Goal: Information Seeking & Learning: Learn about a topic

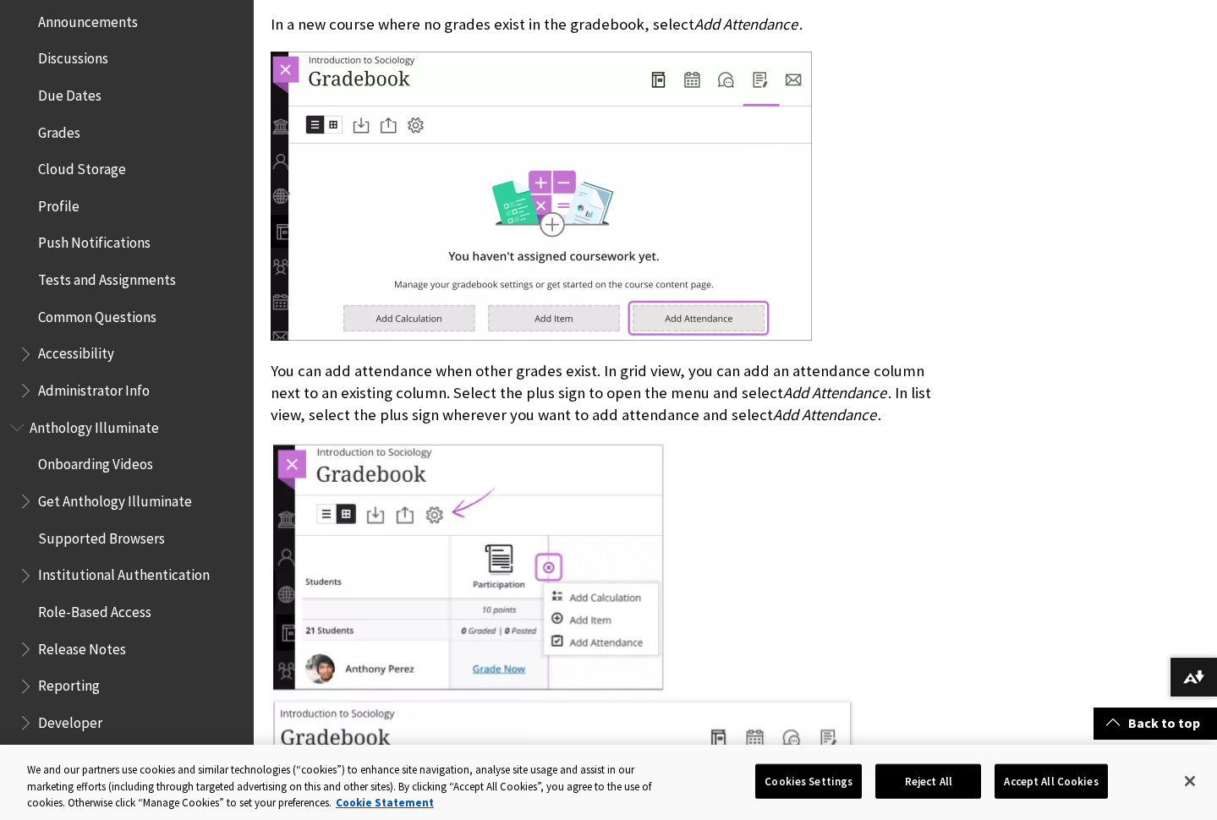
scroll to position [631, 0]
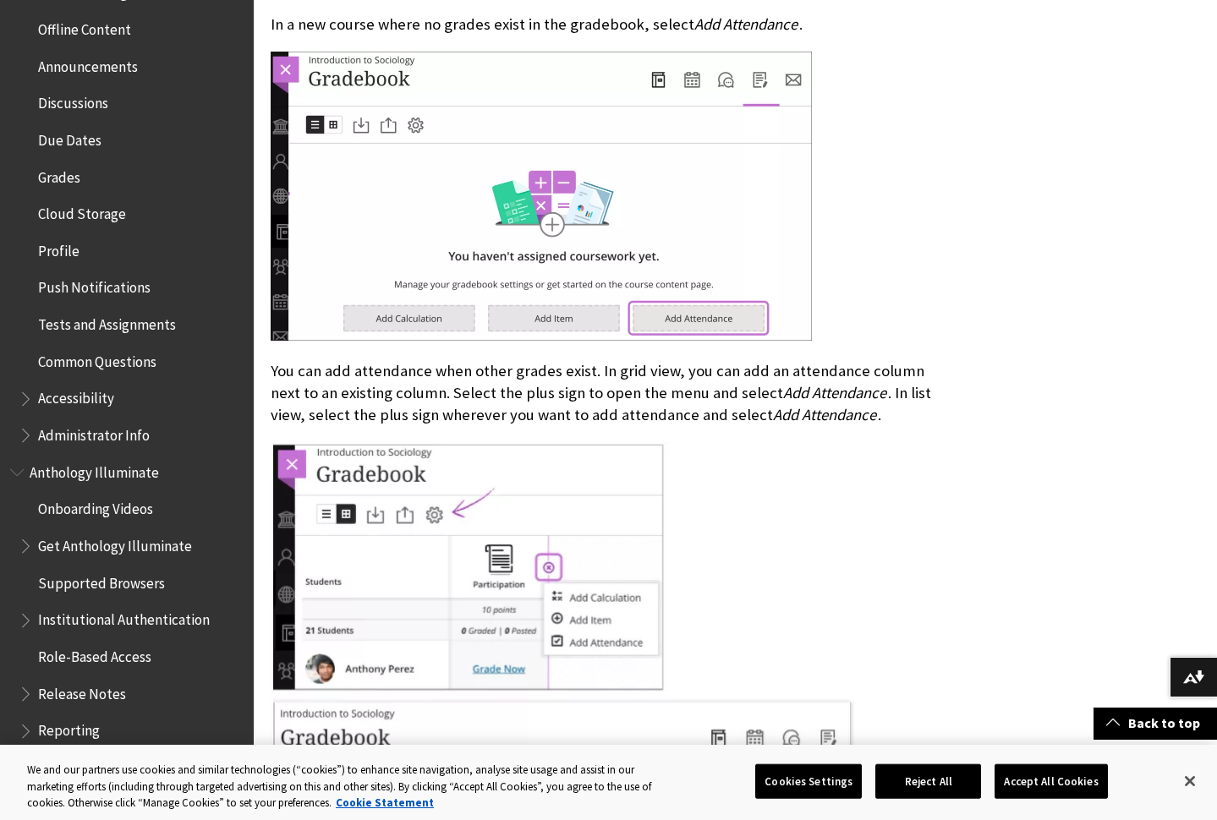
click at [66, 167] on span "Grades" at bounding box center [59, 174] width 42 height 23
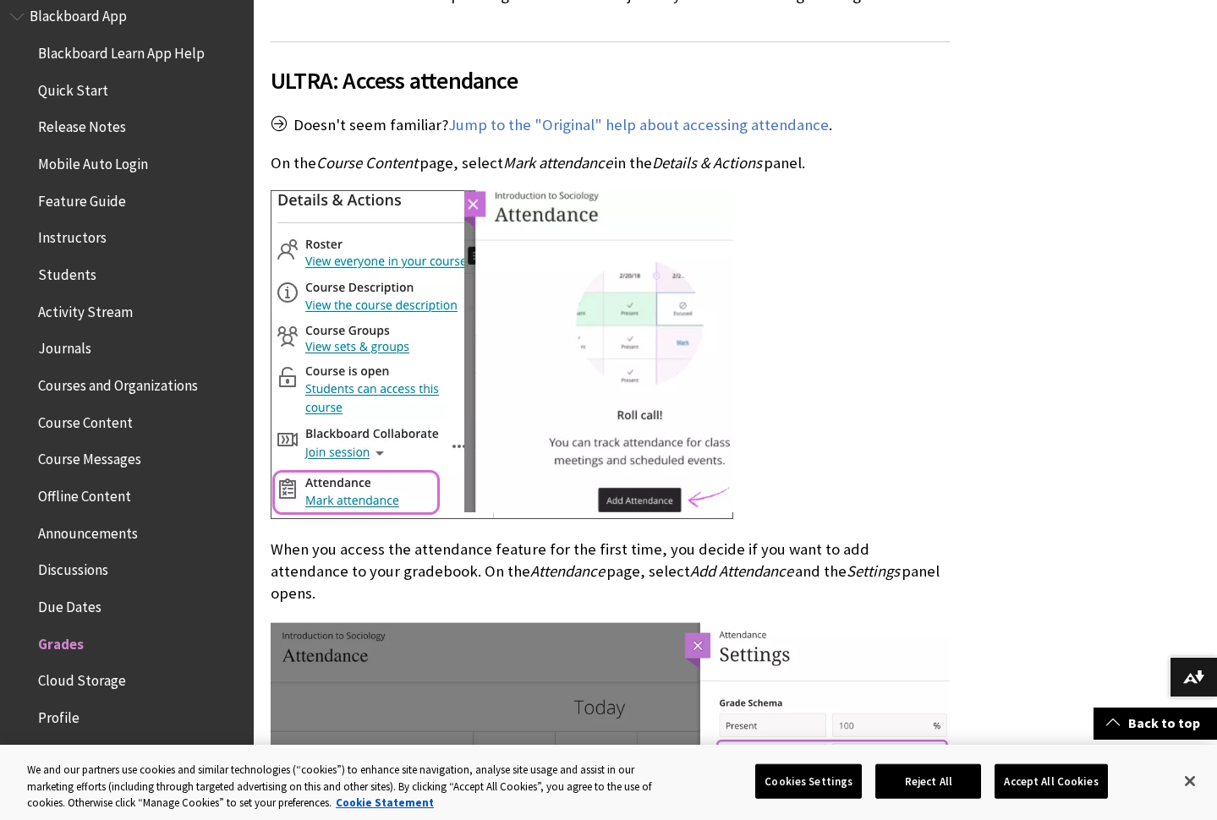
scroll to position [876, 0]
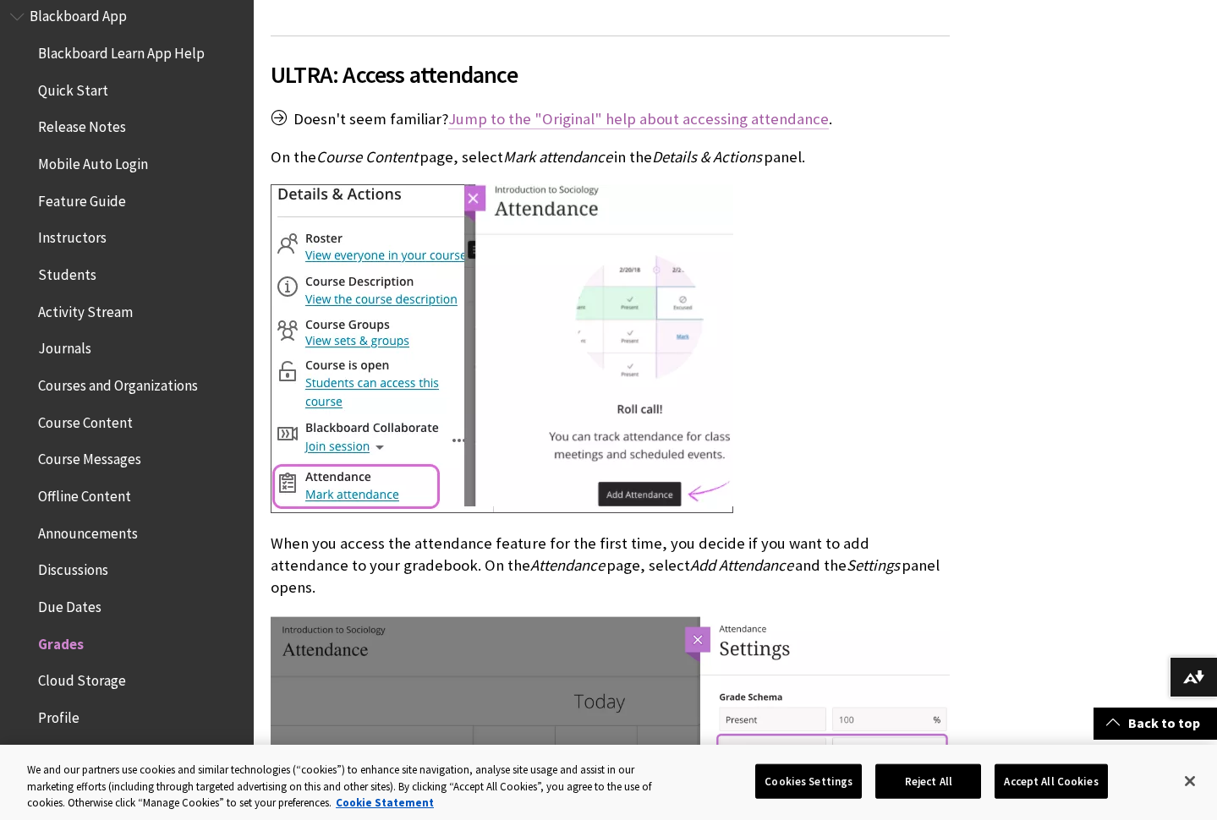
click at [651, 109] on link "Jump to the "Original" help about accessing attendance" at bounding box center [638, 119] width 381 height 20
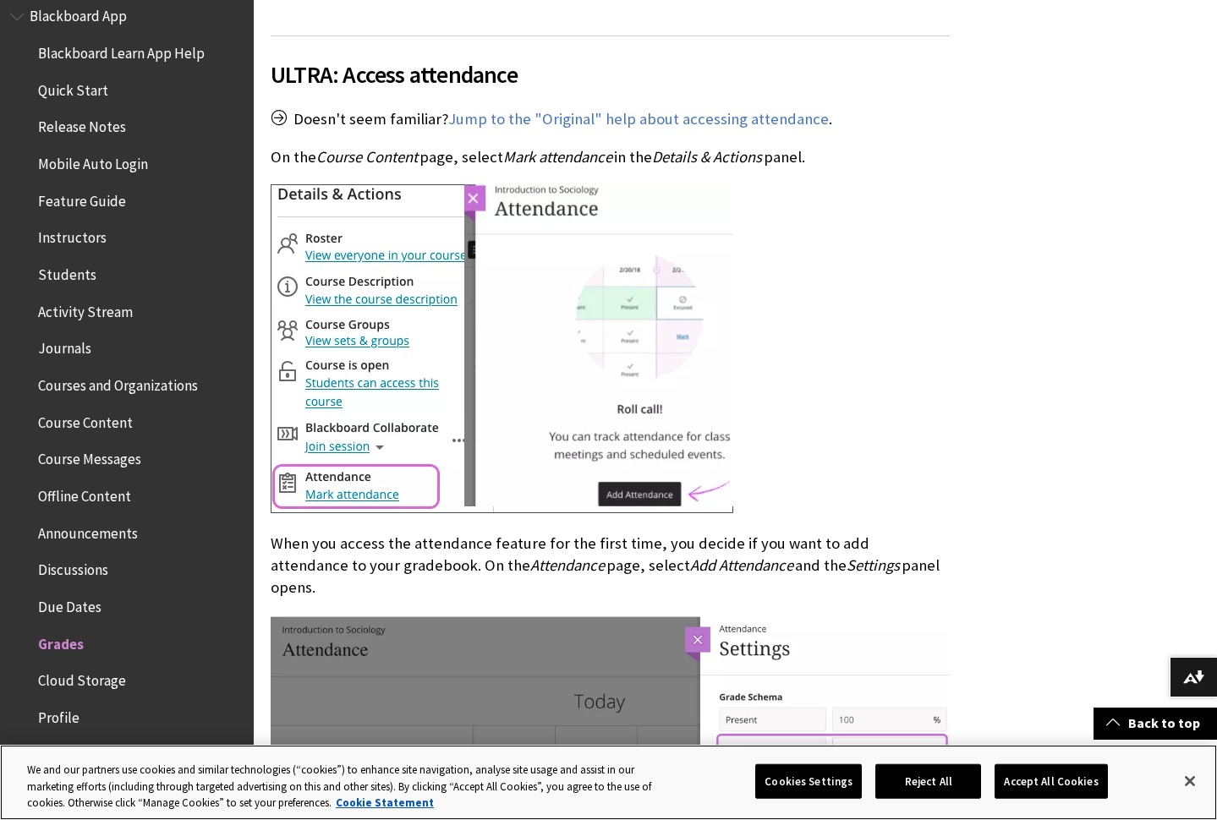
click at [954, 781] on button "Reject All" at bounding box center [928, 782] width 106 height 36
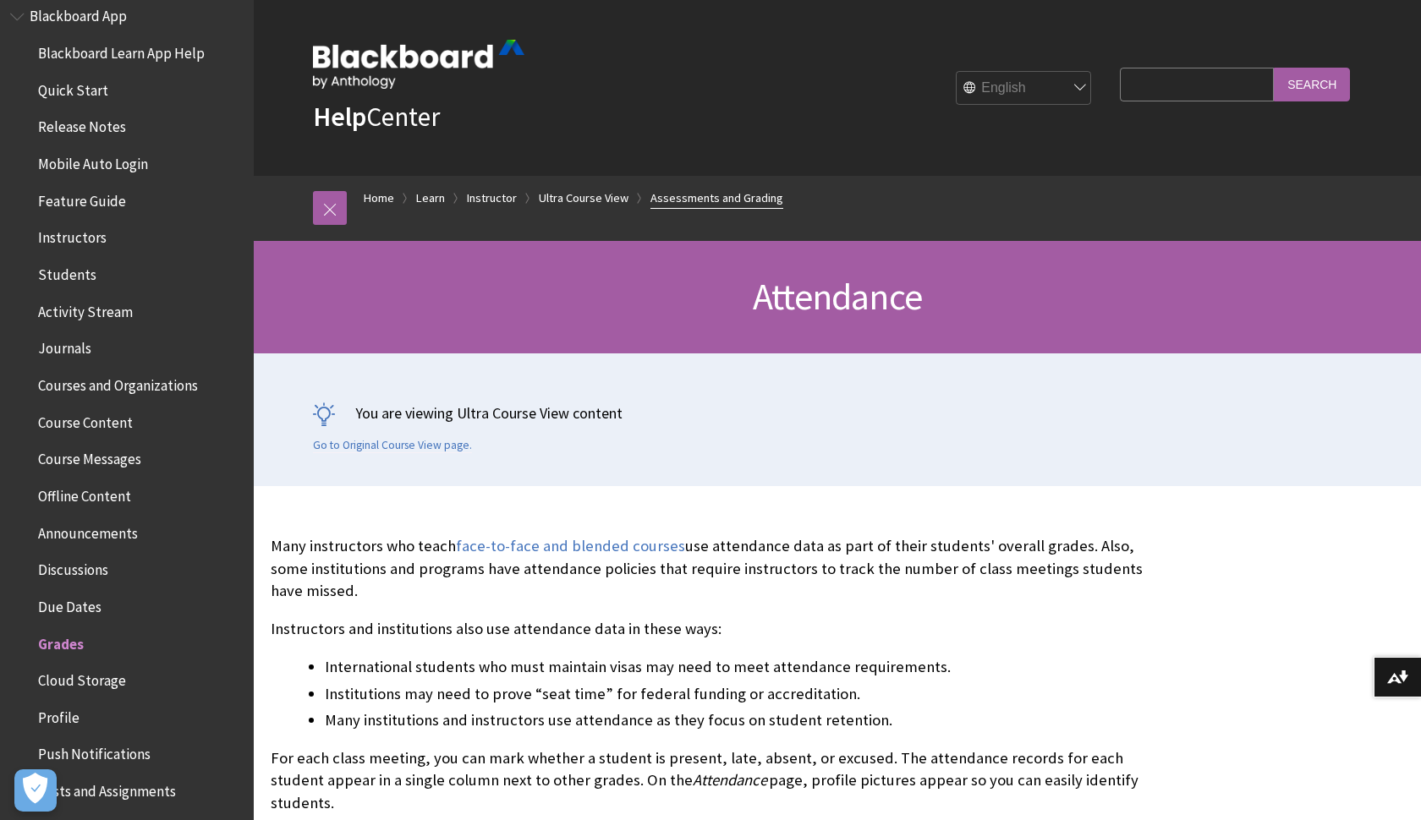
click at [700, 197] on link "Assessments and Grading" at bounding box center [716, 198] width 133 height 21
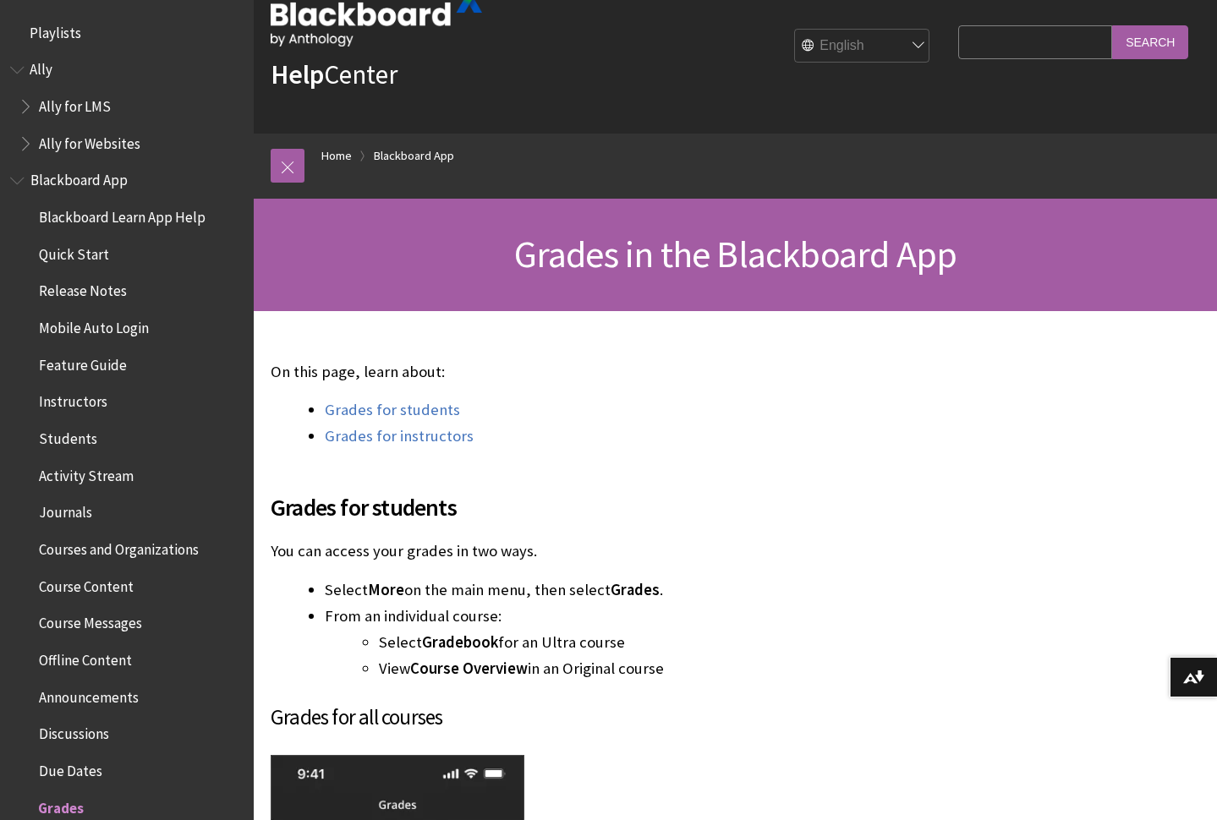
scroll to position [46, 0]
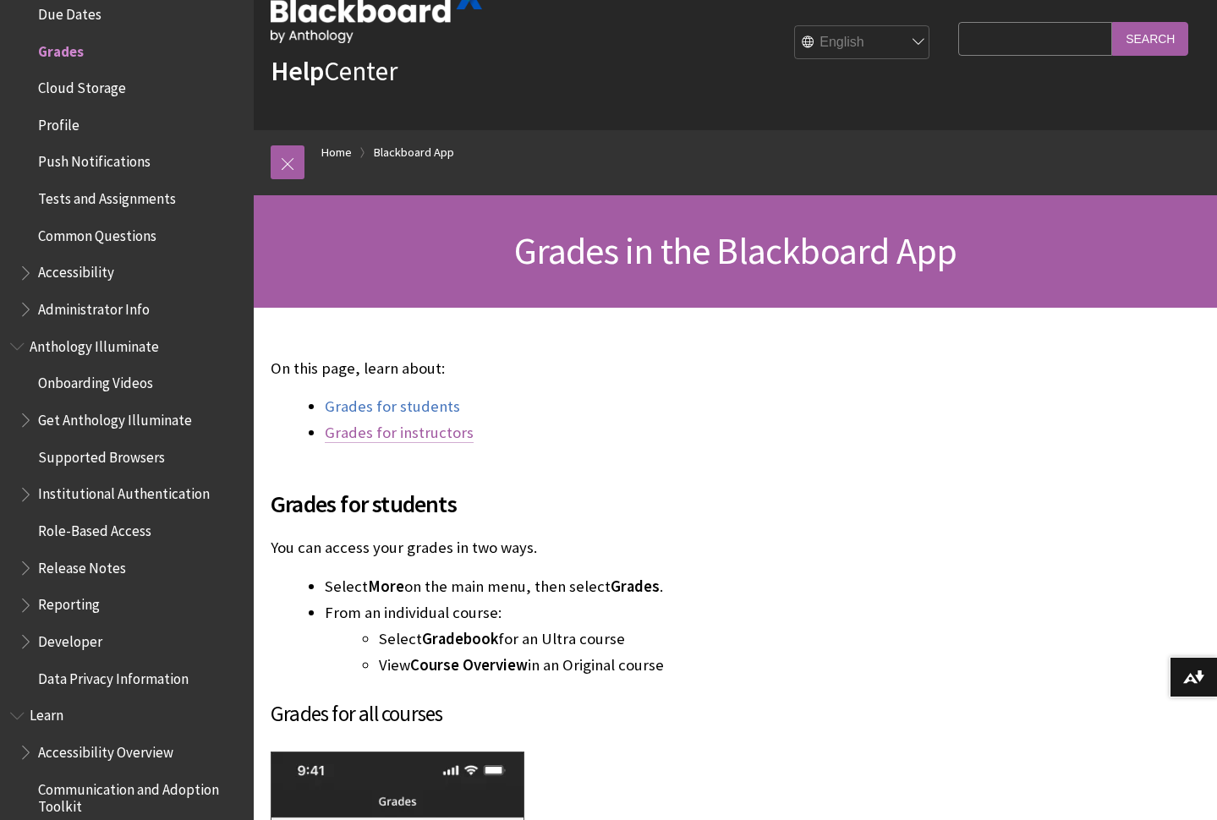
click at [399, 436] on link "Grades for instructors" at bounding box center [399, 433] width 149 height 20
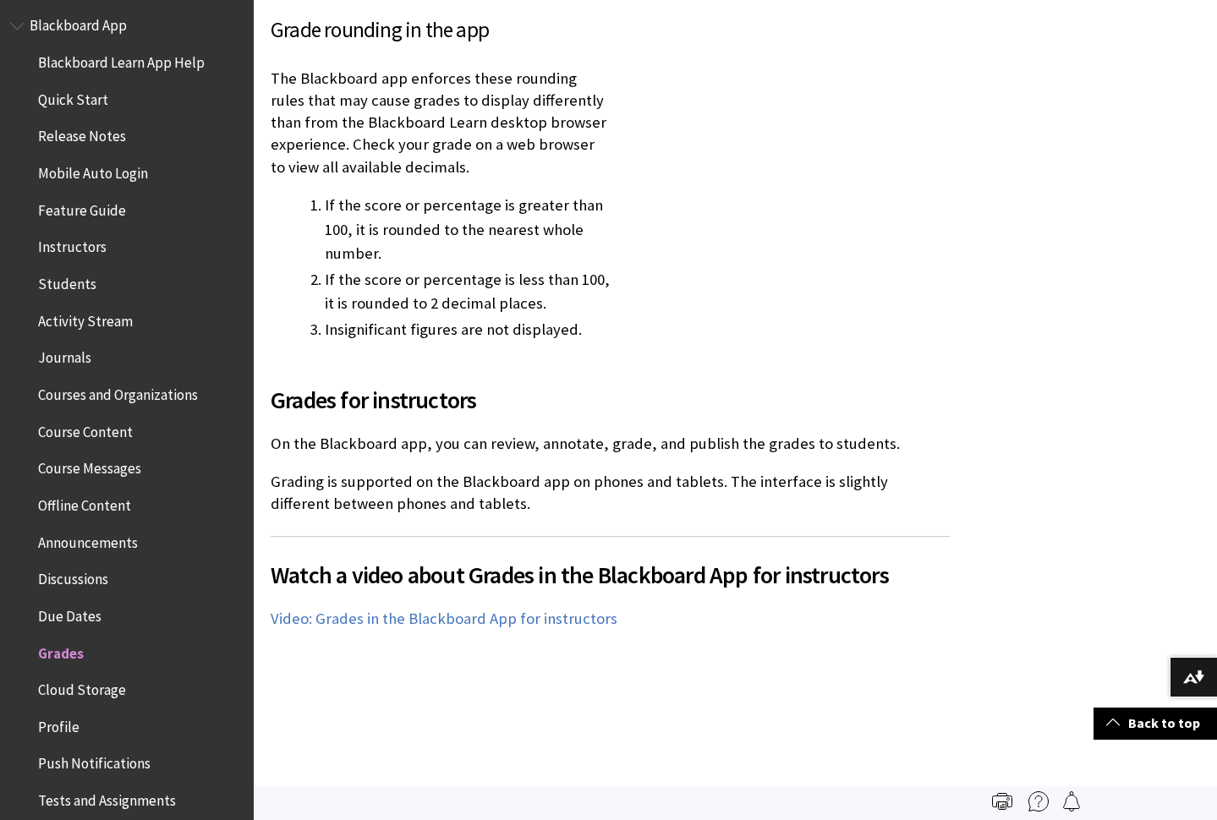
scroll to position [130, 0]
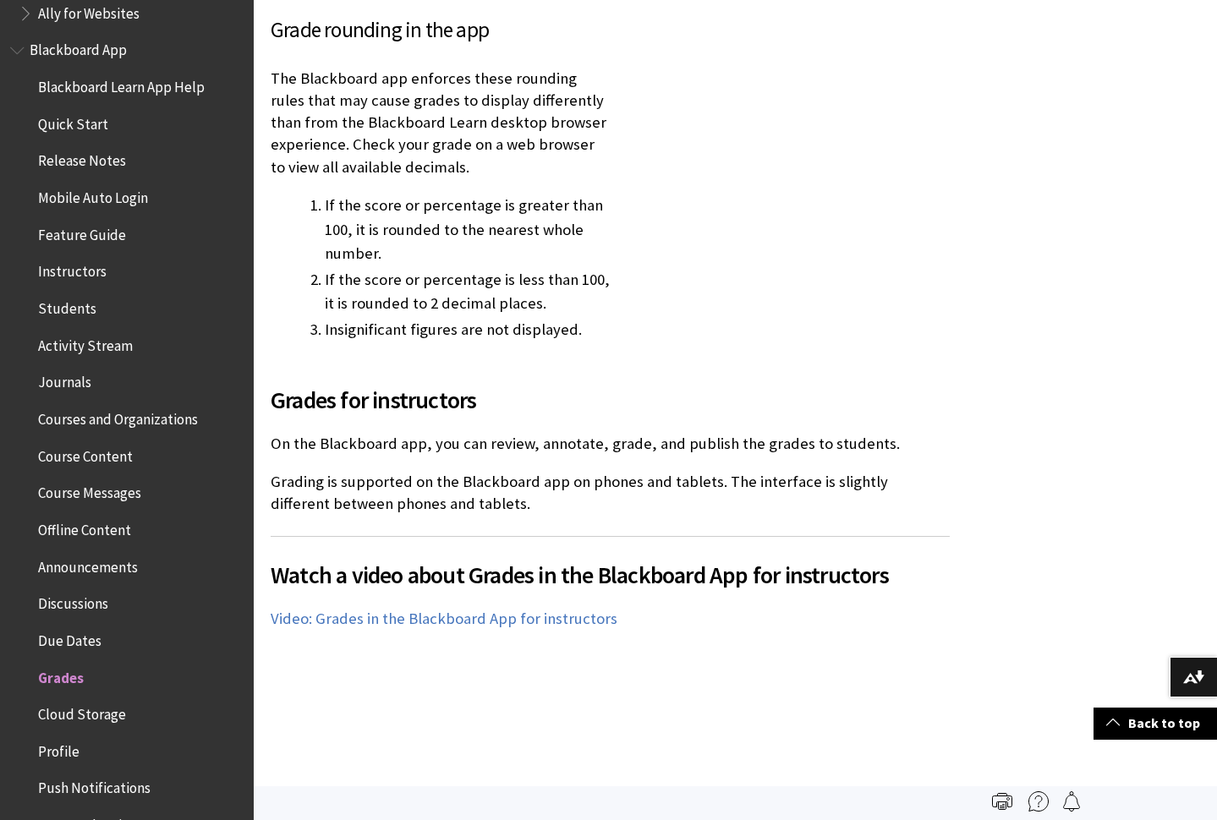
click at [83, 200] on span "Mobile Auto Login" at bounding box center [93, 194] width 110 height 23
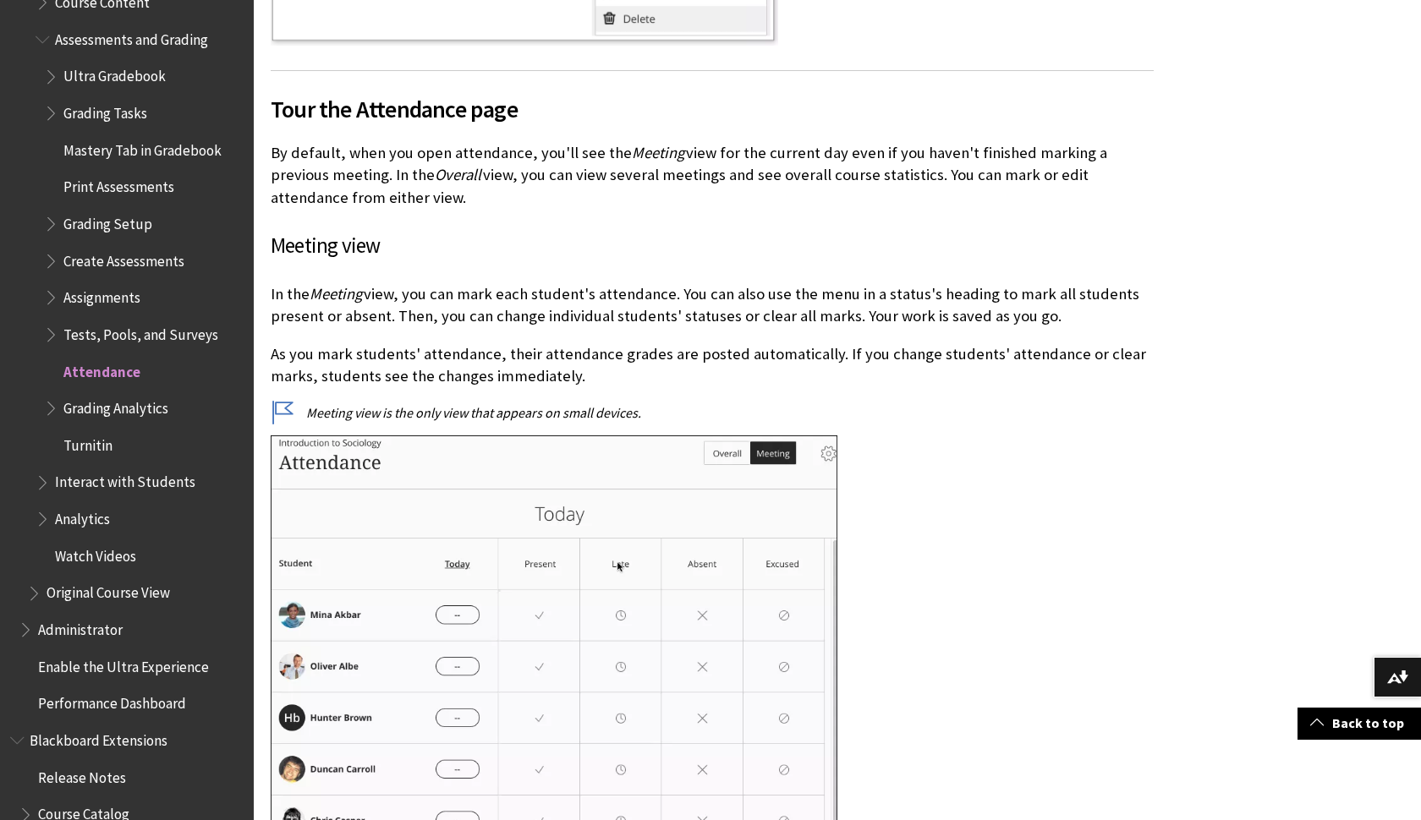
scroll to position [2400, 0]
click at [116, 359] on span "Attendance" at bounding box center [101, 370] width 77 height 23
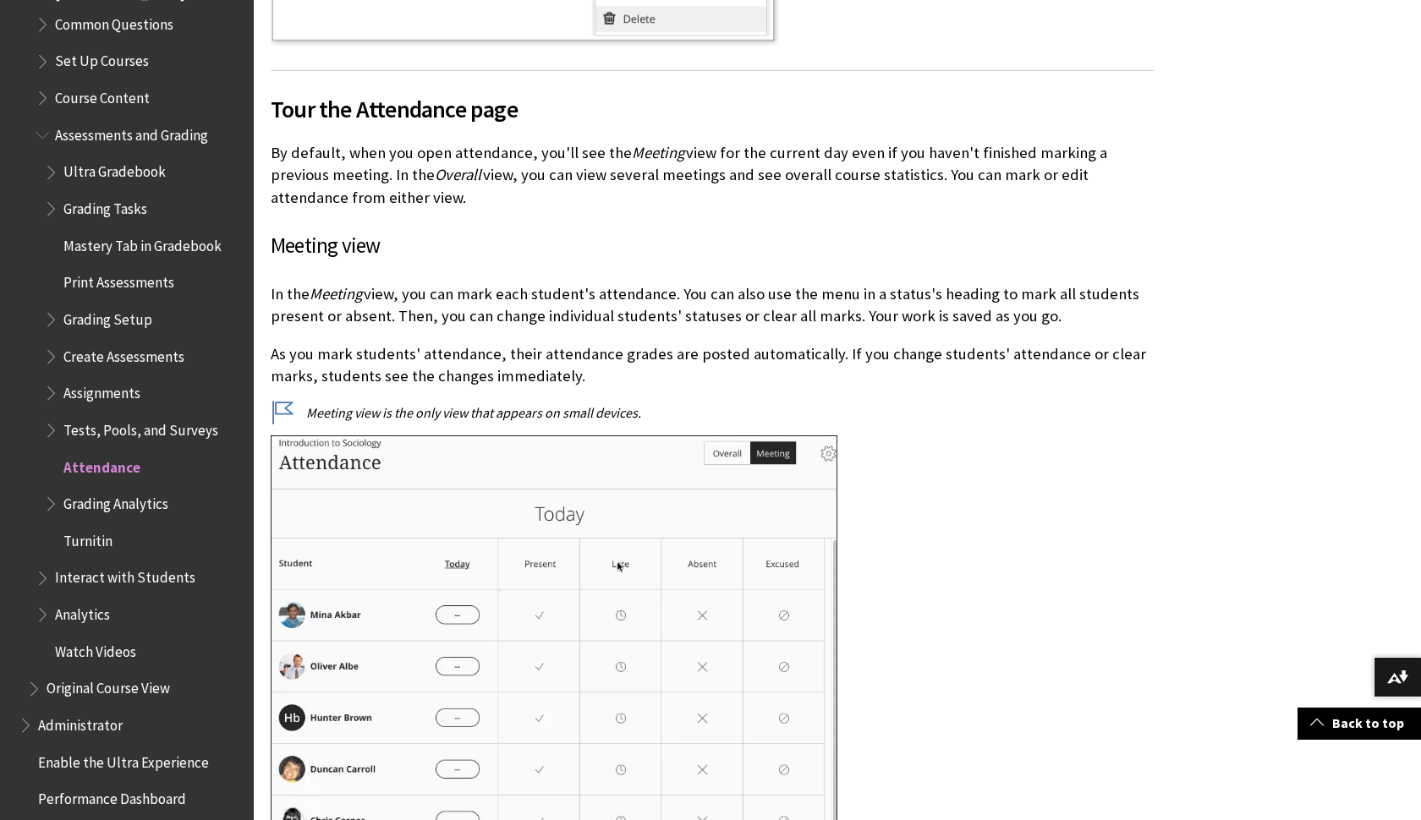
scroll to position [2304, 0]
click at [96, 455] on span "Attendance" at bounding box center [101, 466] width 77 height 23
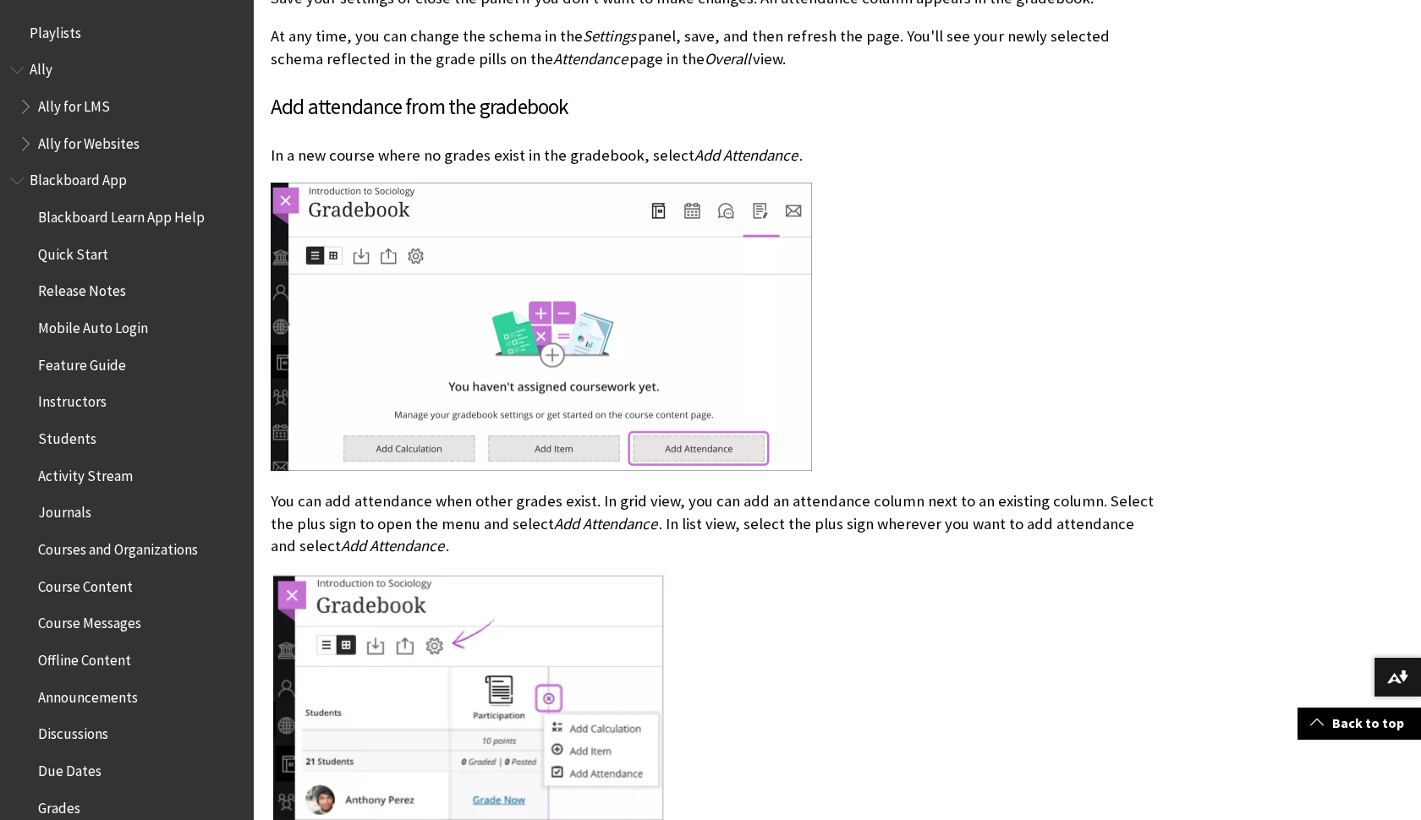
scroll to position [0, 0]
click at [40, 65] on span "Ally" at bounding box center [41, 67] width 23 height 23
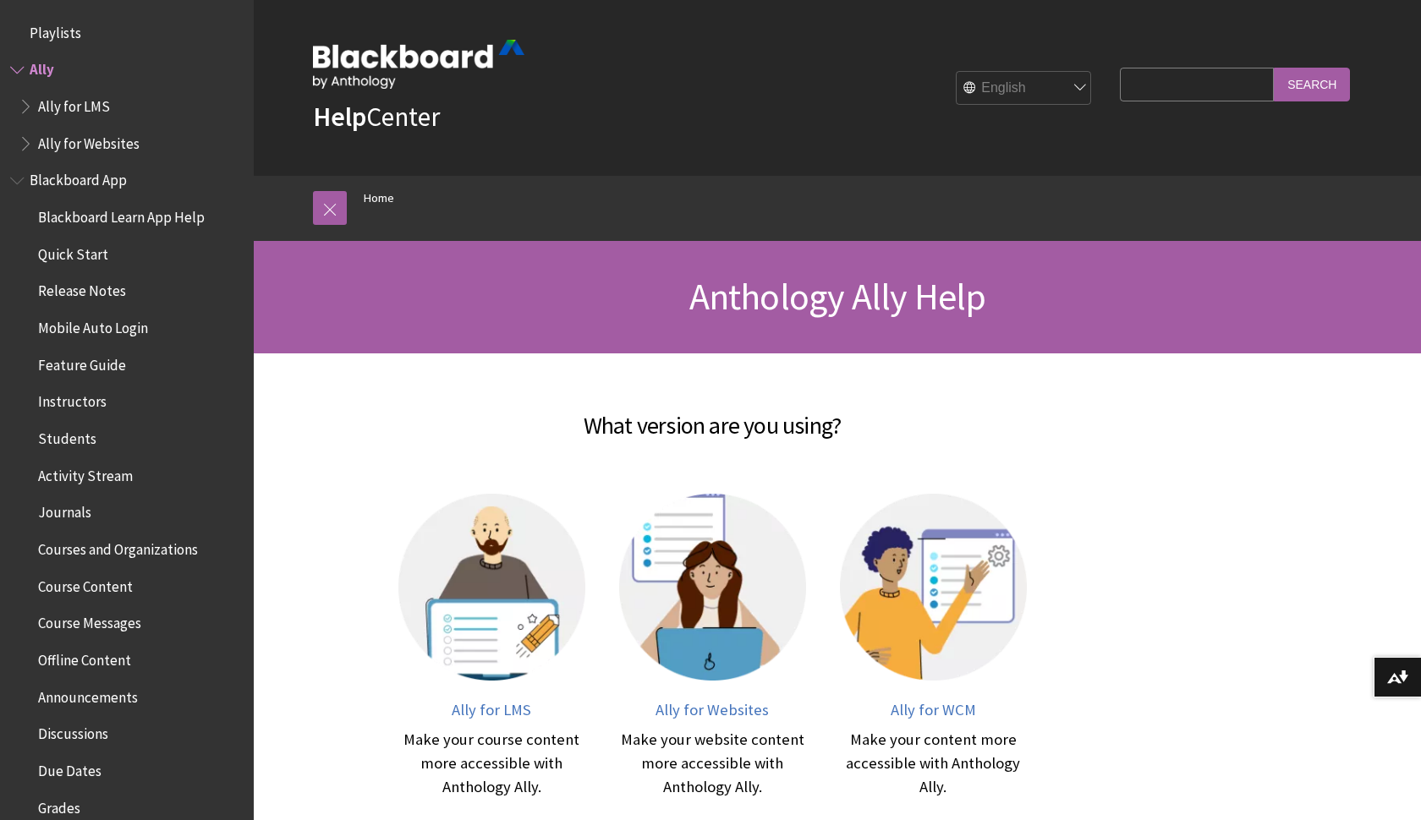
scroll to position [30, 0]
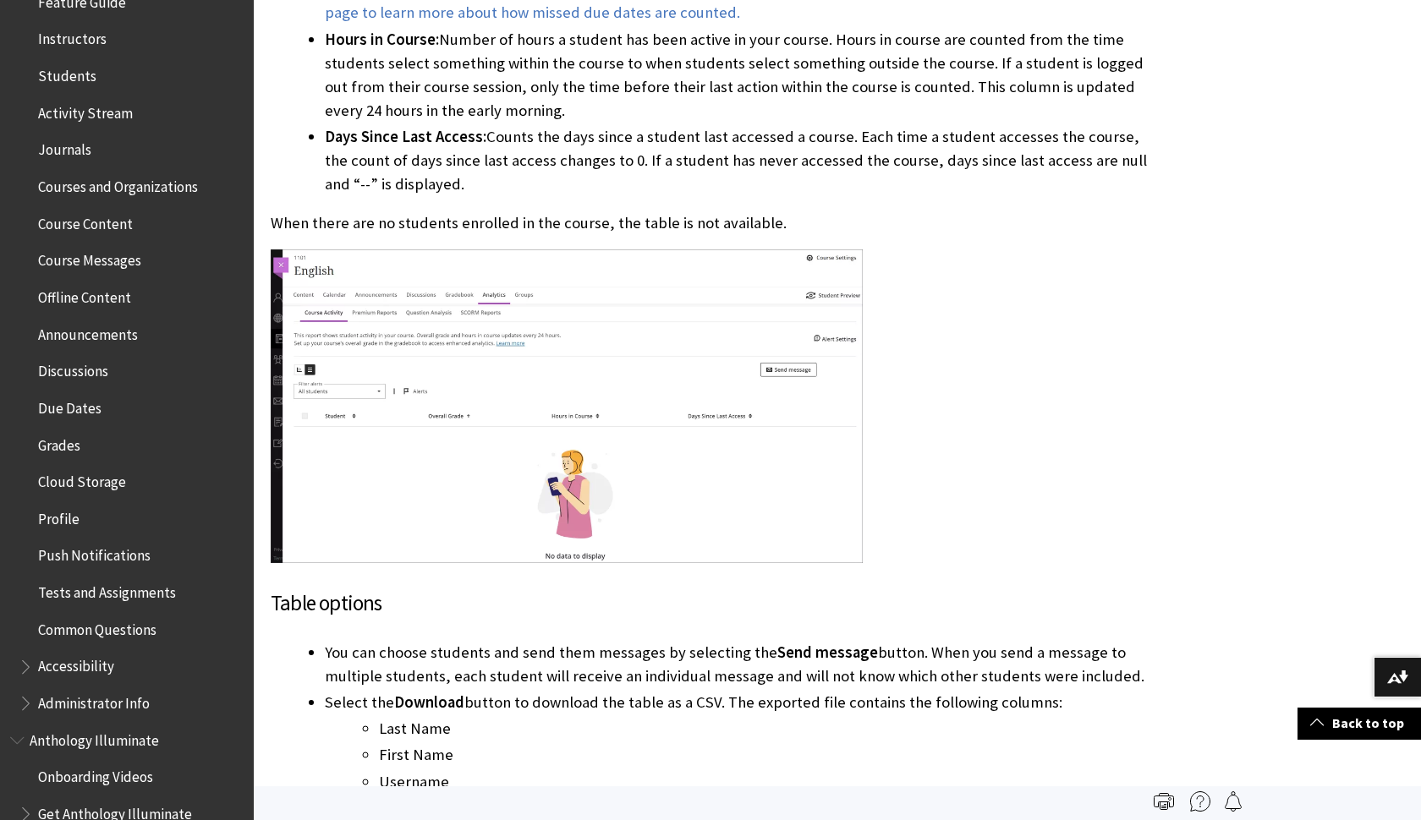
scroll to position [364, 0]
click at [104, 215] on span "Course Content" at bounding box center [85, 220] width 95 height 23
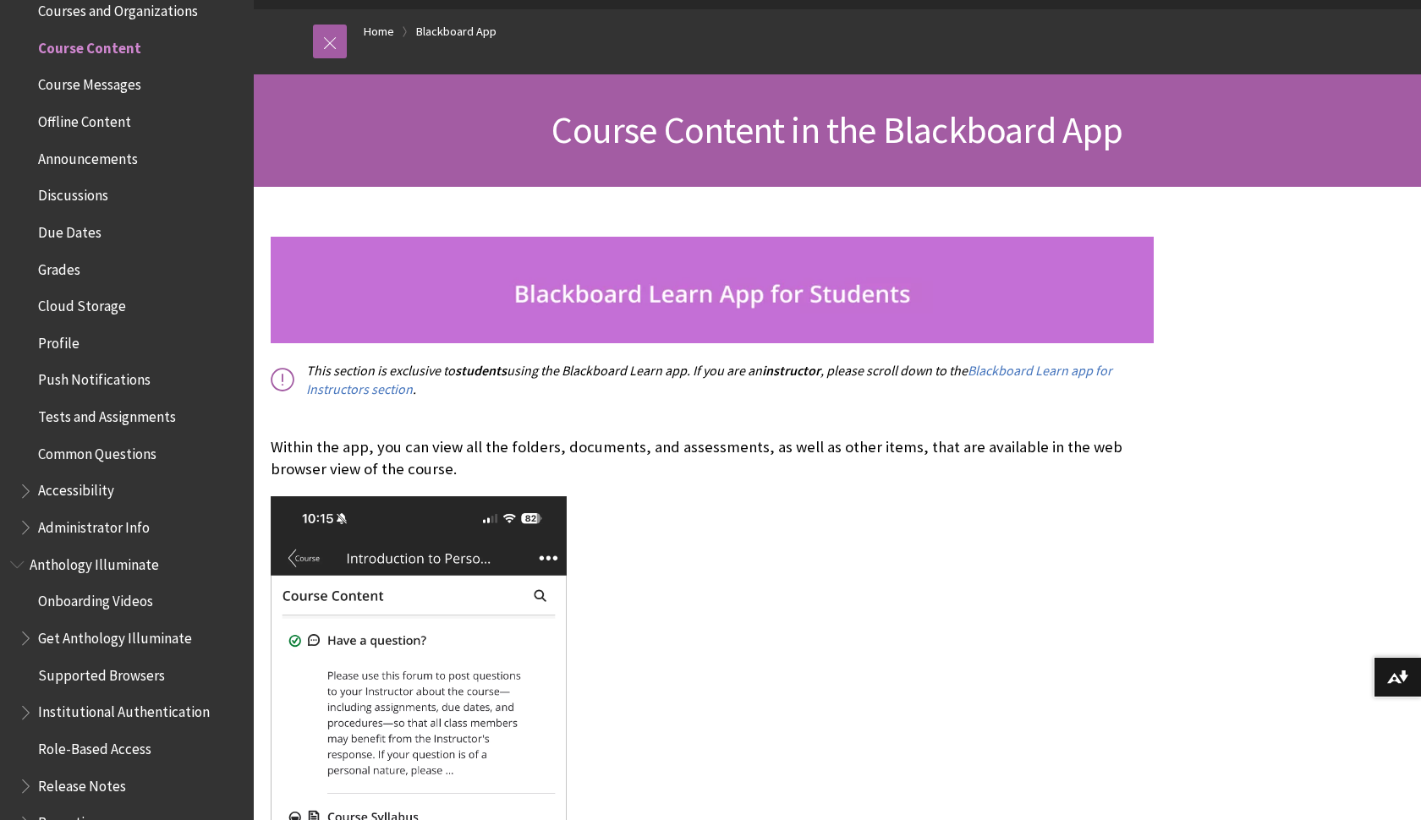
scroll to position [168, 0]
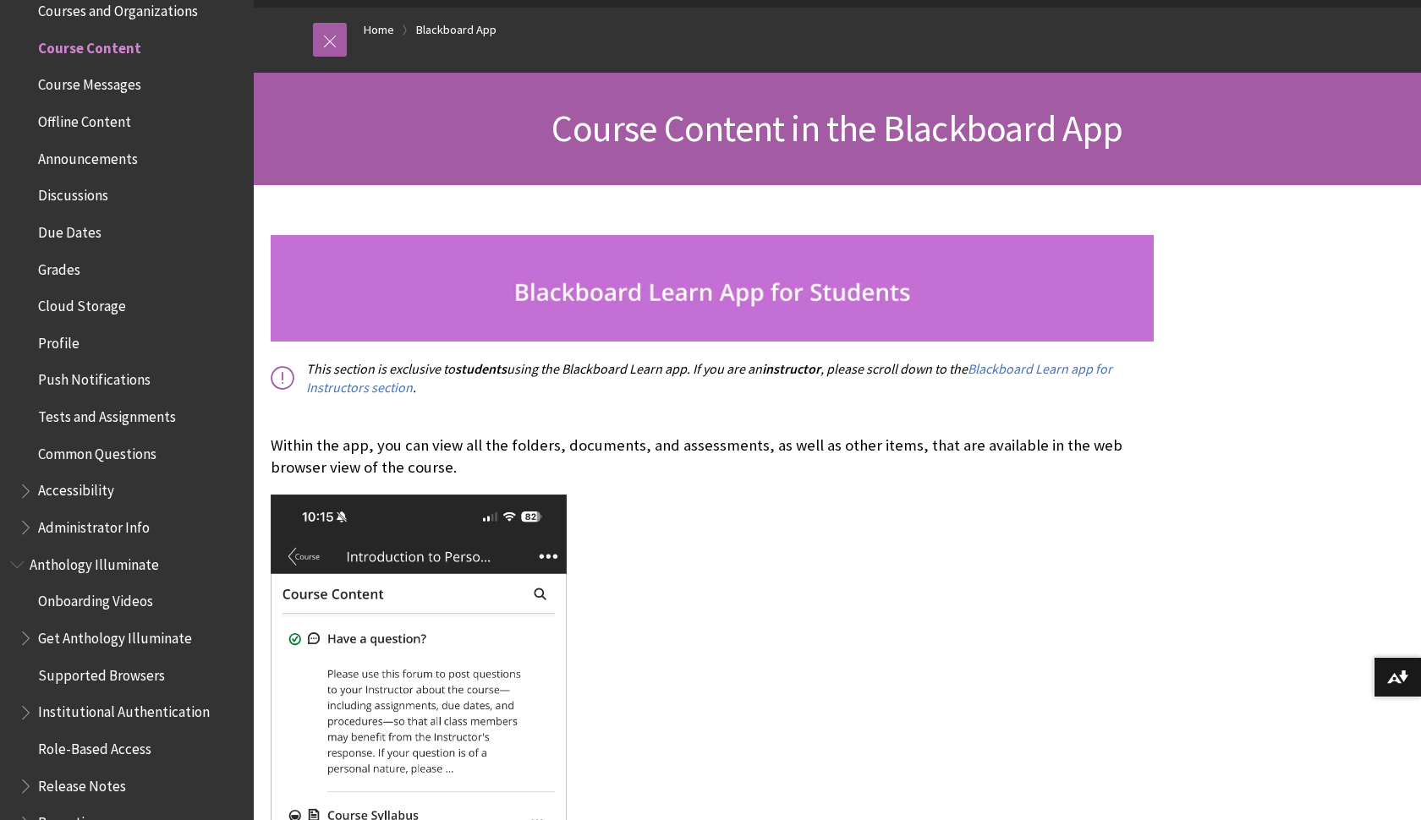
click at [87, 80] on span "Course Messages" at bounding box center [89, 82] width 103 height 23
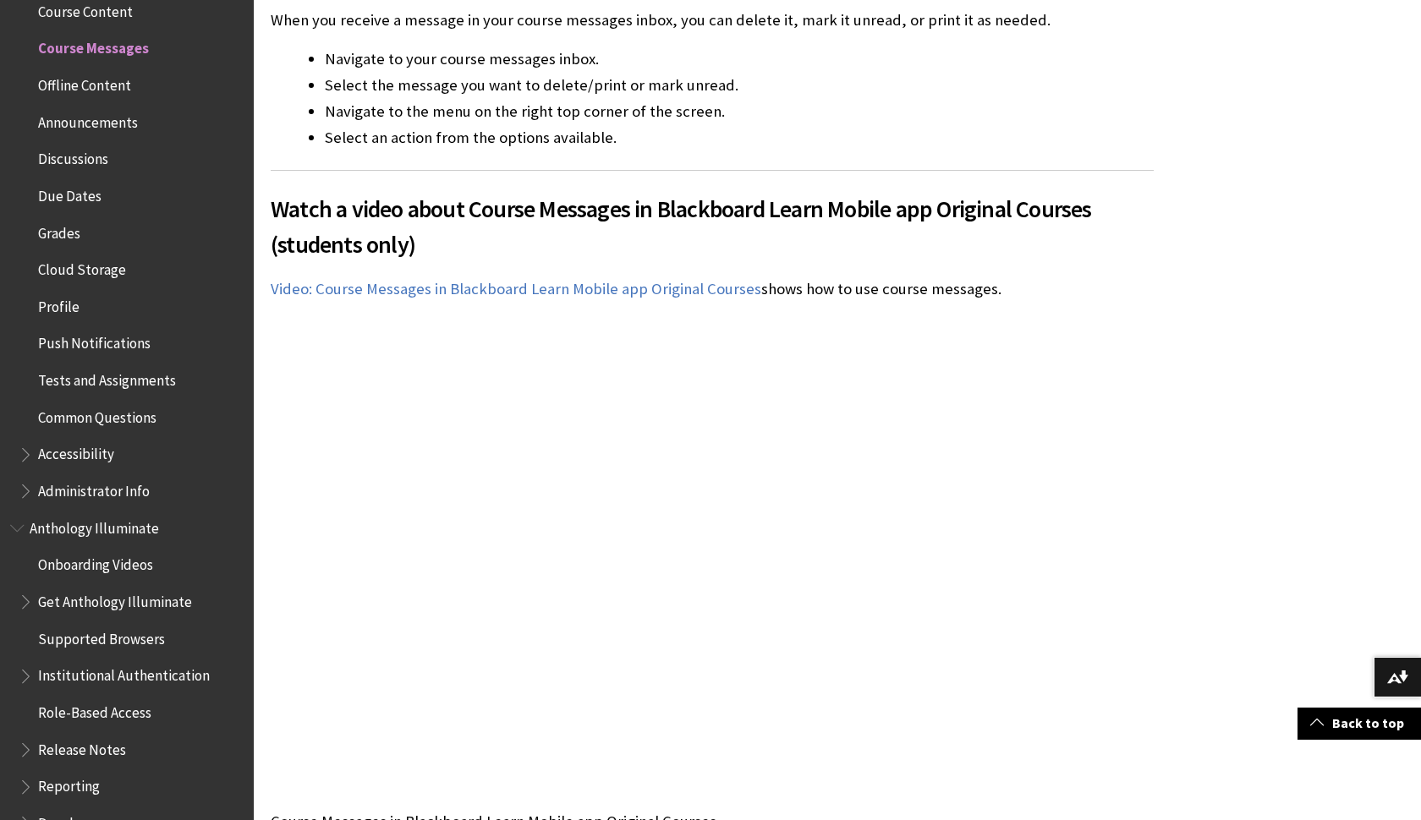
scroll to position [2930, 0]
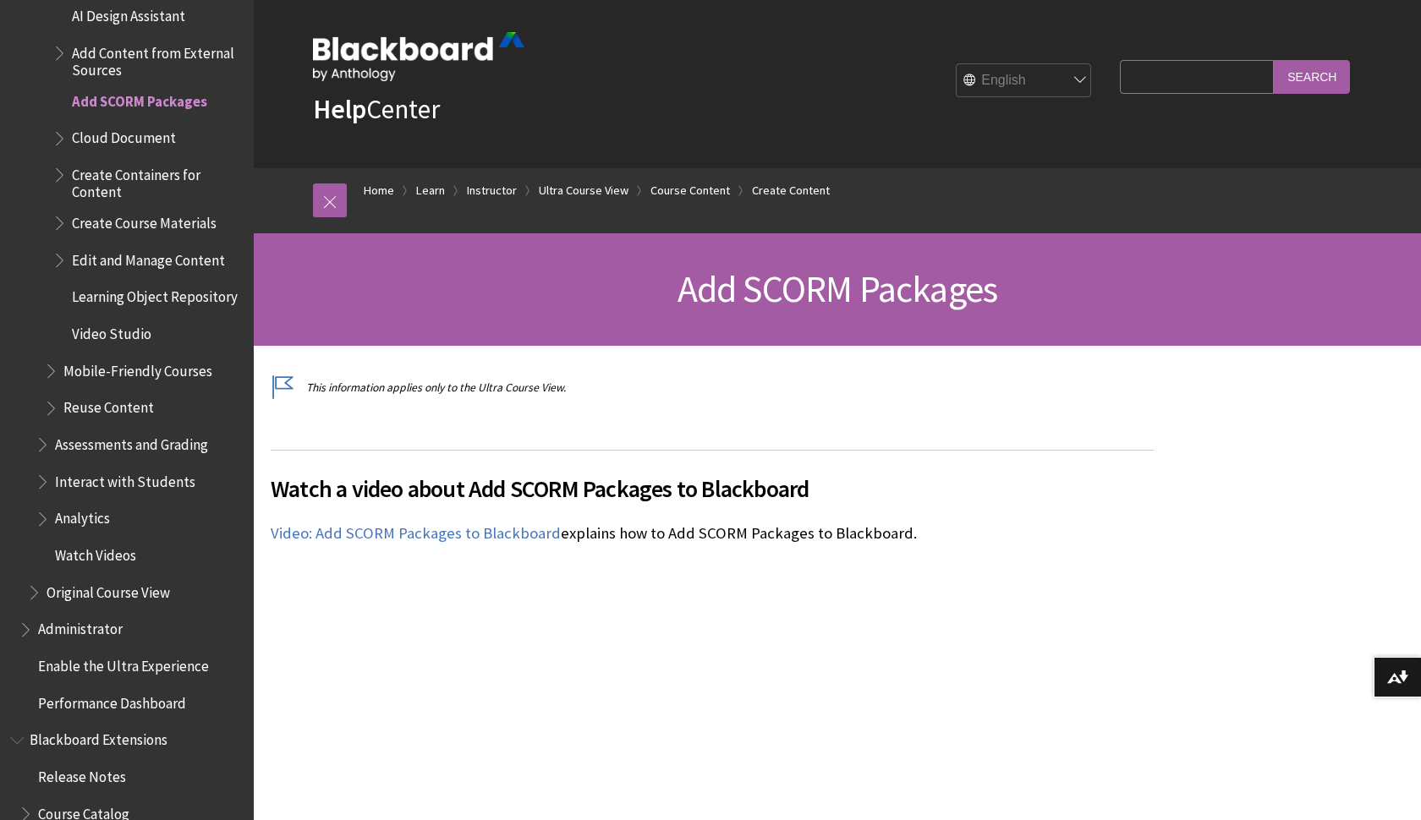
scroll to position [12, 0]
